Goal: Find specific page/section: Find specific page/section

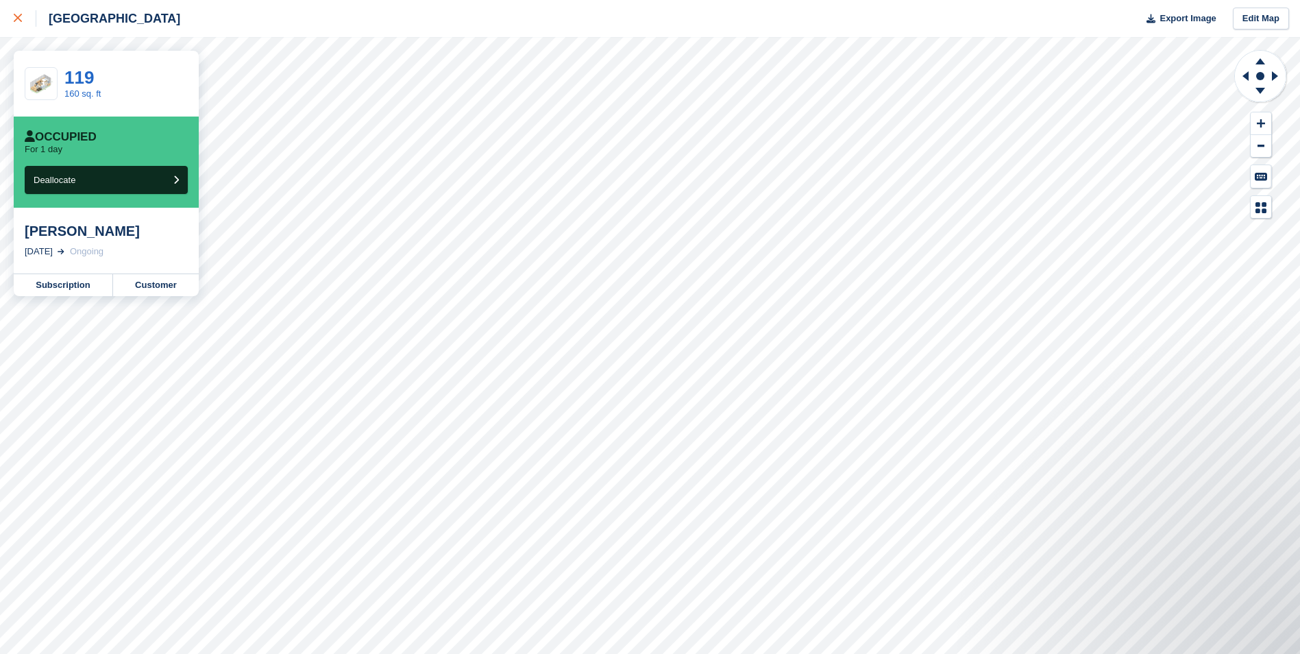
click at [16, 12] on div at bounding box center [25, 18] width 23 height 16
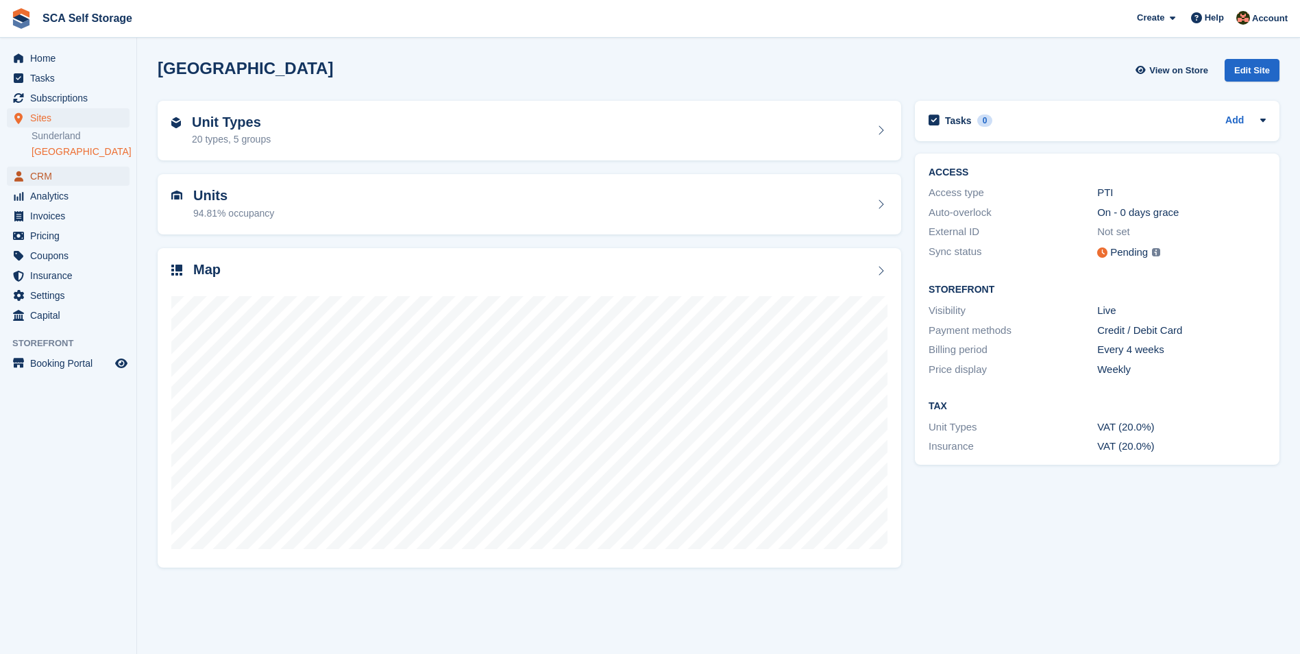
click at [65, 175] on span "CRM" at bounding box center [71, 176] width 82 height 19
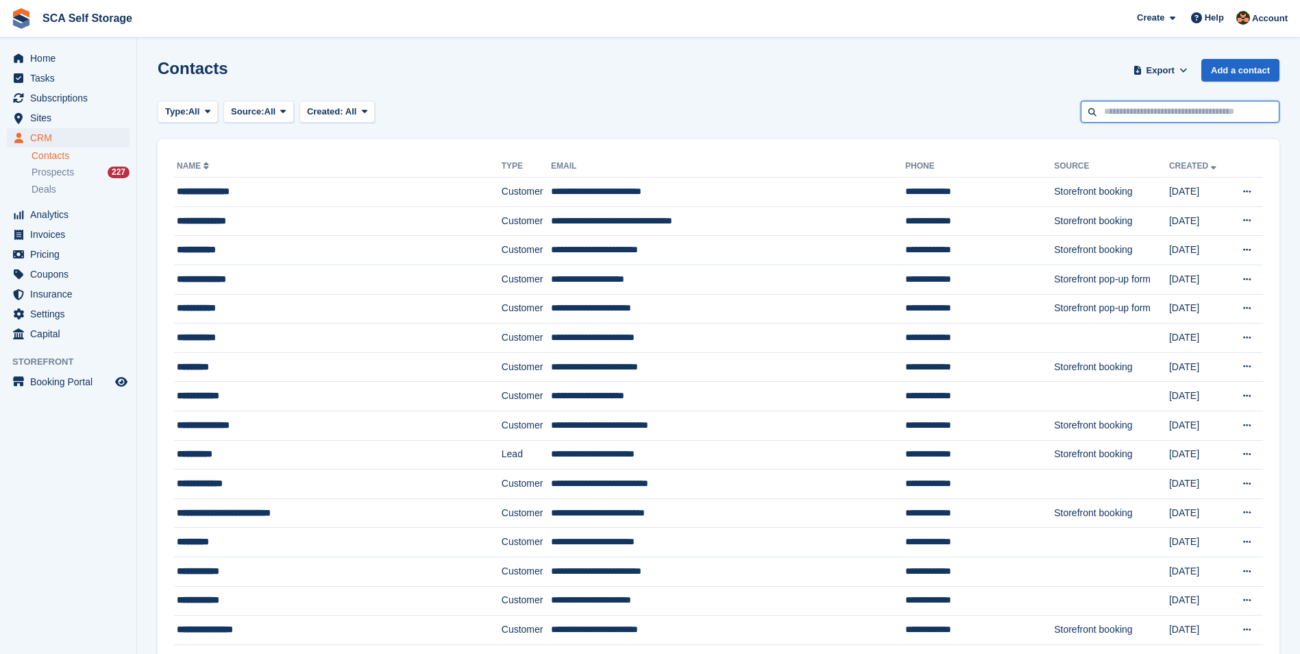
click at [1129, 117] on input "text" at bounding box center [1180, 112] width 199 height 23
type input "****"
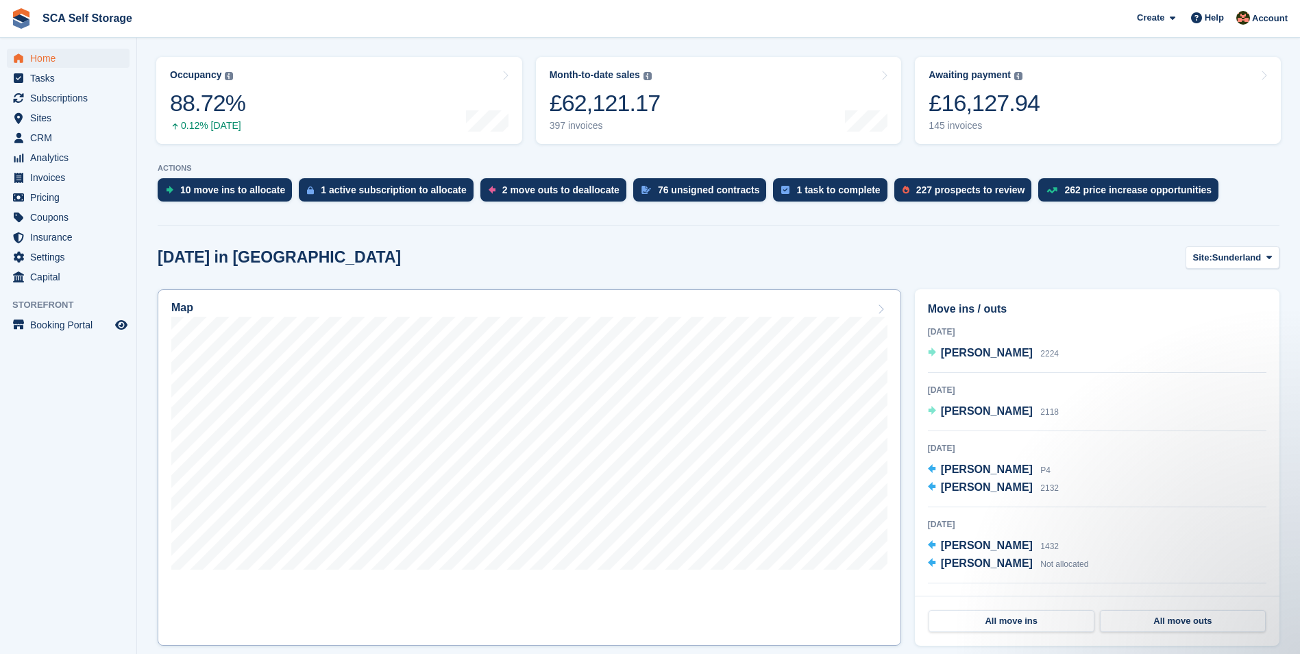
scroll to position [171, 0]
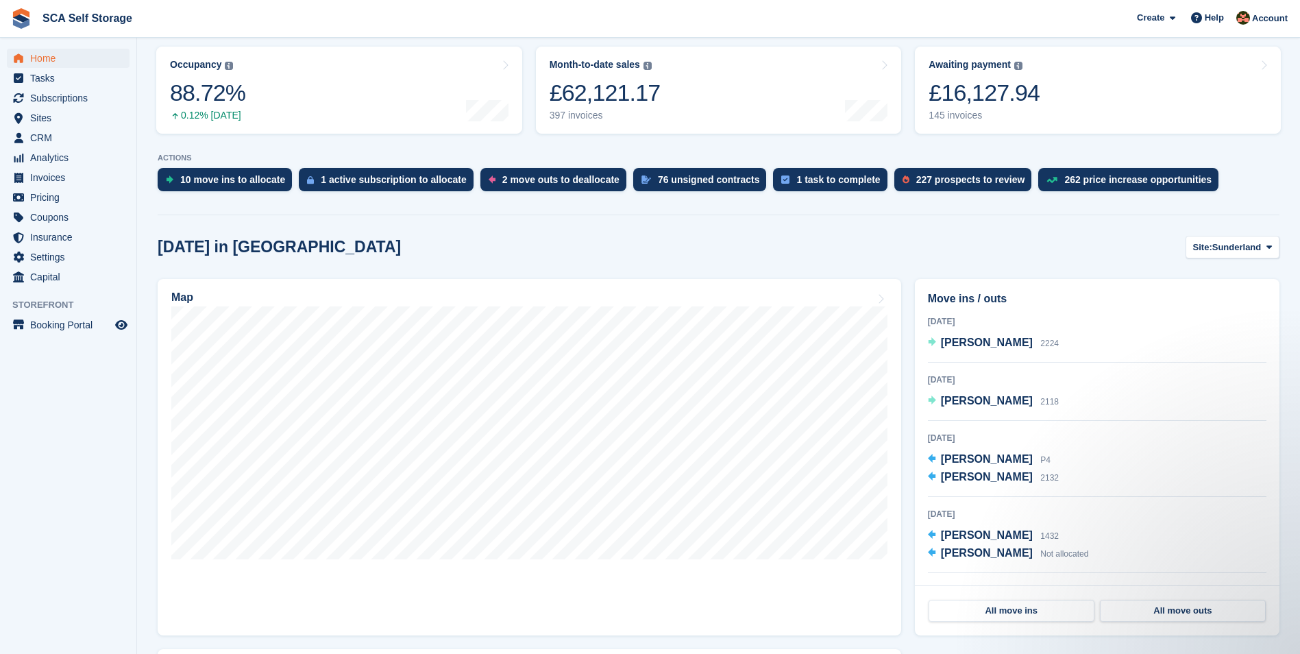
drag, startPoint x: 273, startPoint y: 227, endPoint x: 295, endPoint y: 206, distance: 31.0
